Goal: Information Seeking & Learning: Learn about a topic

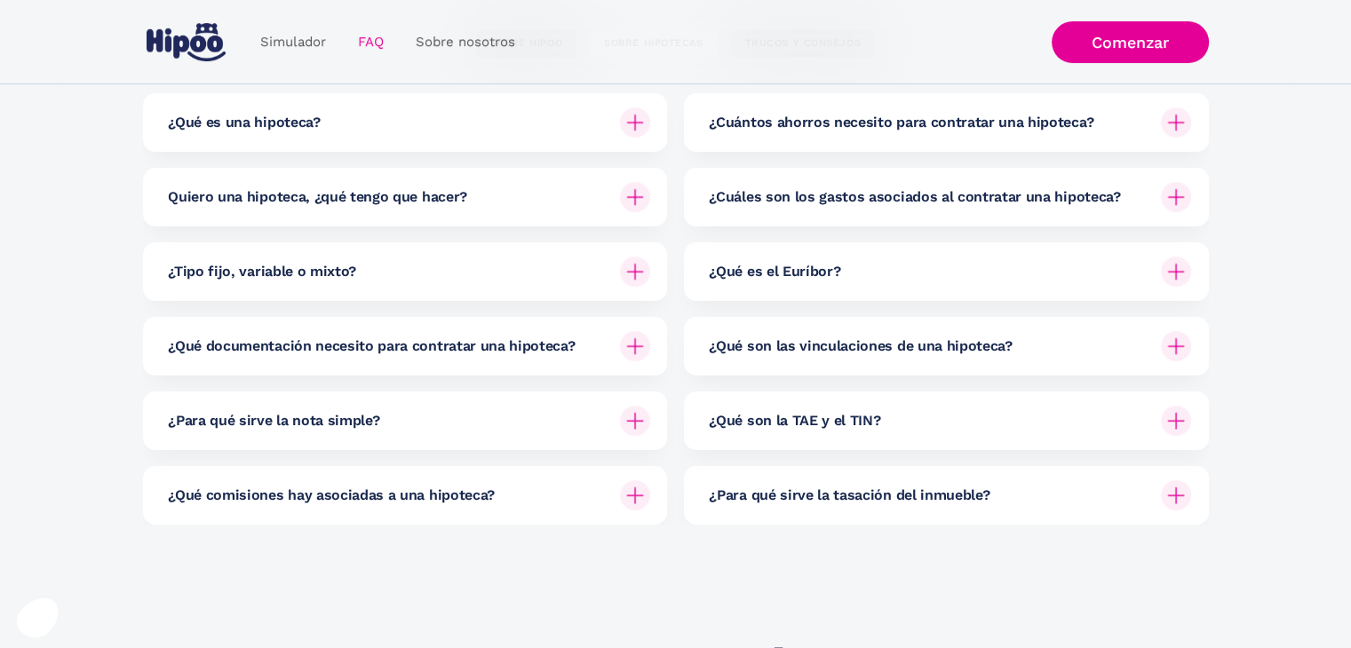
scroll to position [266, 0]
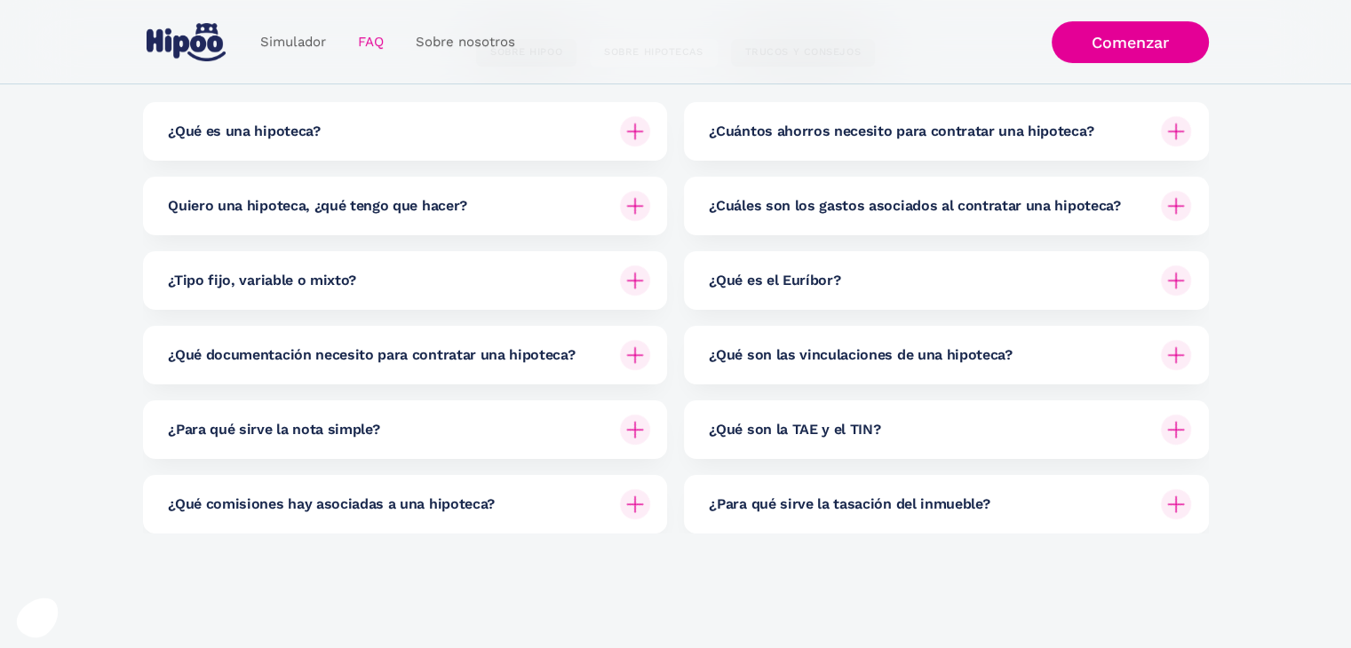
click at [636, 129] on img at bounding box center [635, 131] width 30 height 30
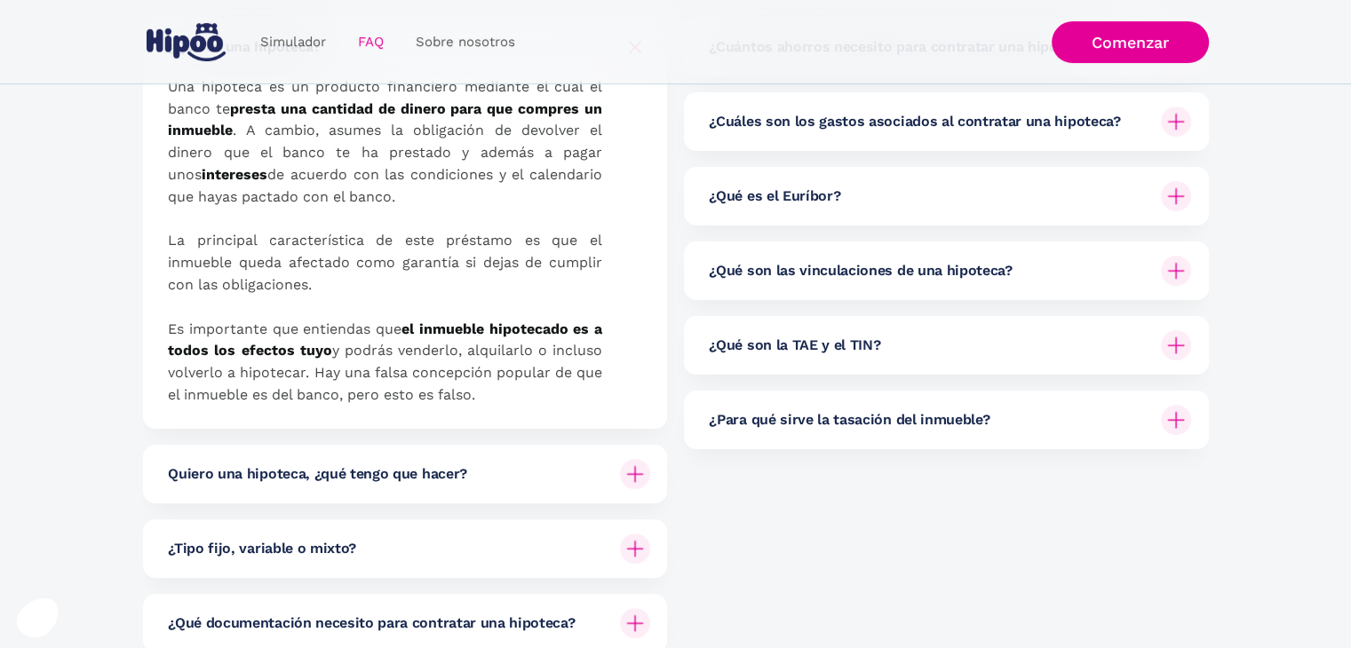
scroll to position [444, 0]
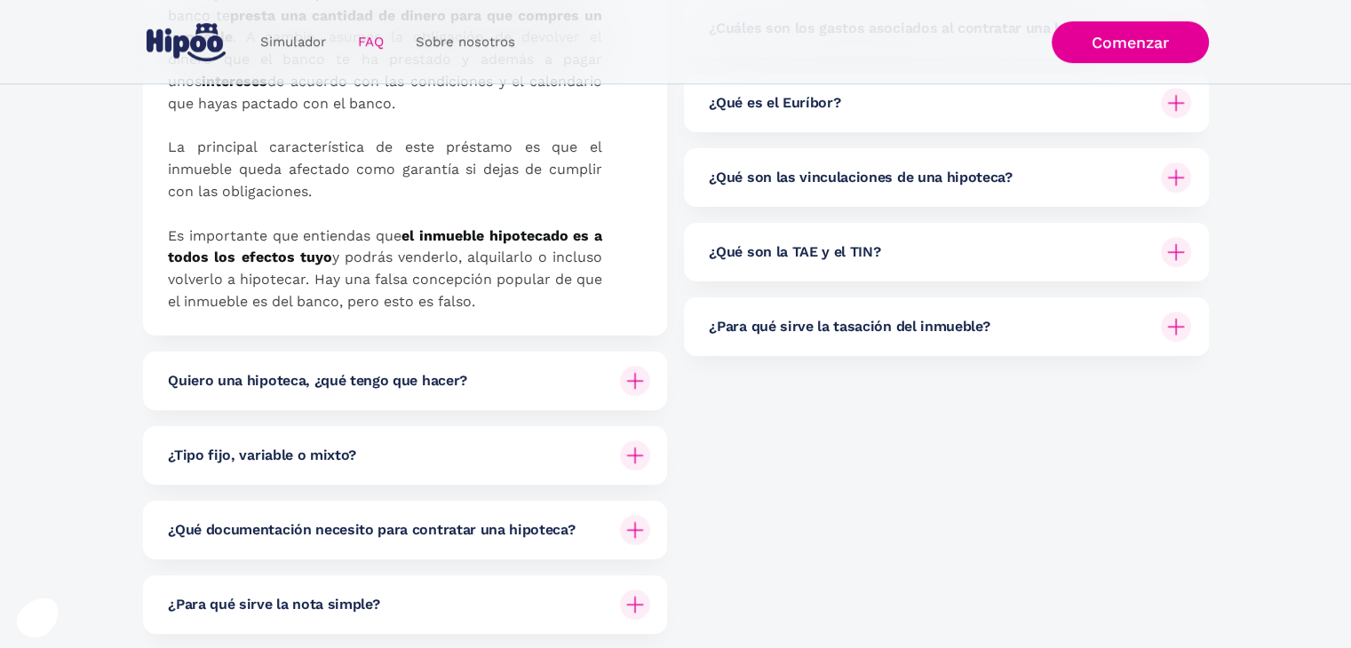
click at [632, 384] on img at bounding box center [635, 381] width 30 height 30
